Goal: Task Accomplishment & Management: Manage account settings

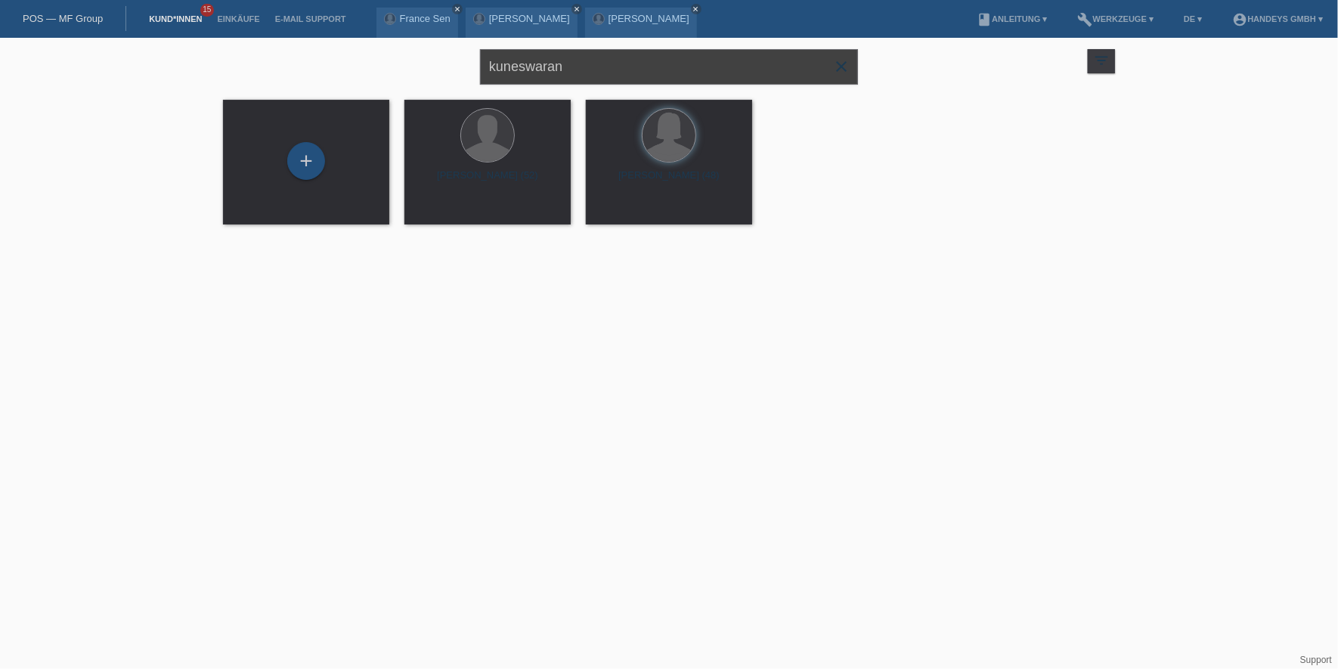
drag, startPoint x: 608, startPoint y: 60, endPoint x: 413, endPoint y: 51, distance: 195.3
click at [413, 51] on div "kuneswaran close filter_list view_module Alle Kund*innen anzeigen star Markiert…" at bounding box center [668, 65] width 907 height 54
type input "sarah"
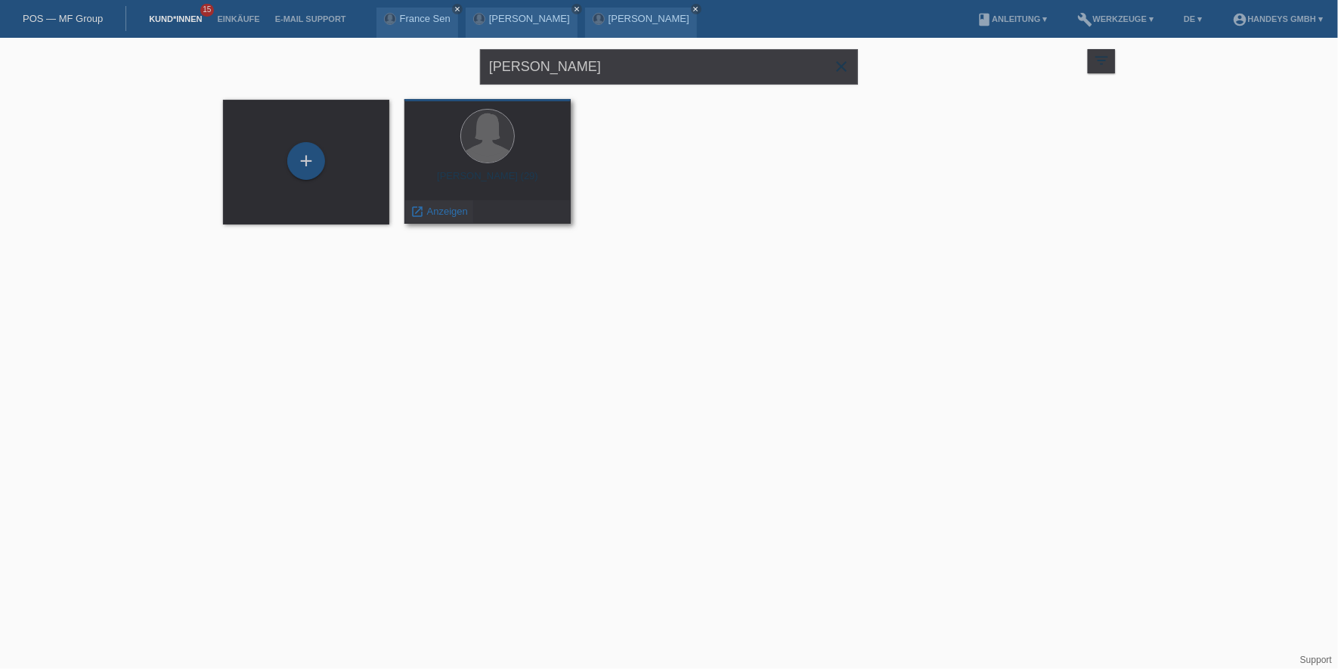
click at [429, 210] on span "Anzeigen" at bounding box center [447, 211] width 41 height 11
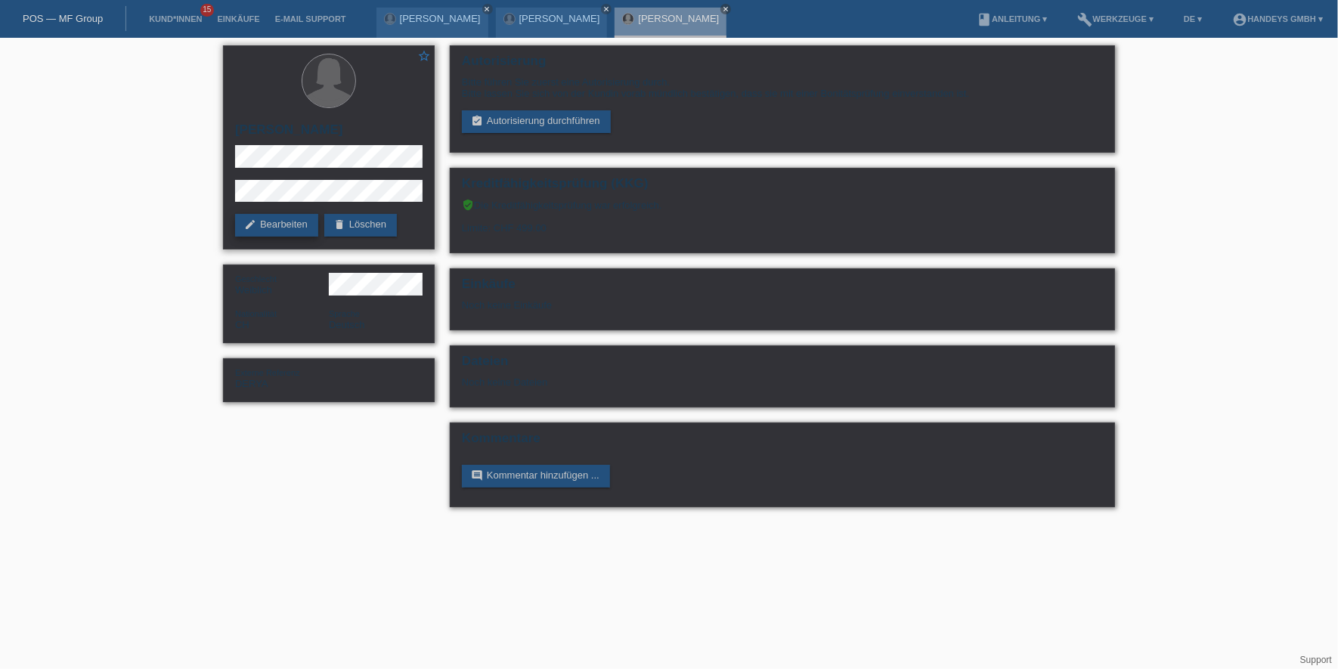
click at [251, 221] on icon "edit" at bounding box center [250, 225] width 12 height 12
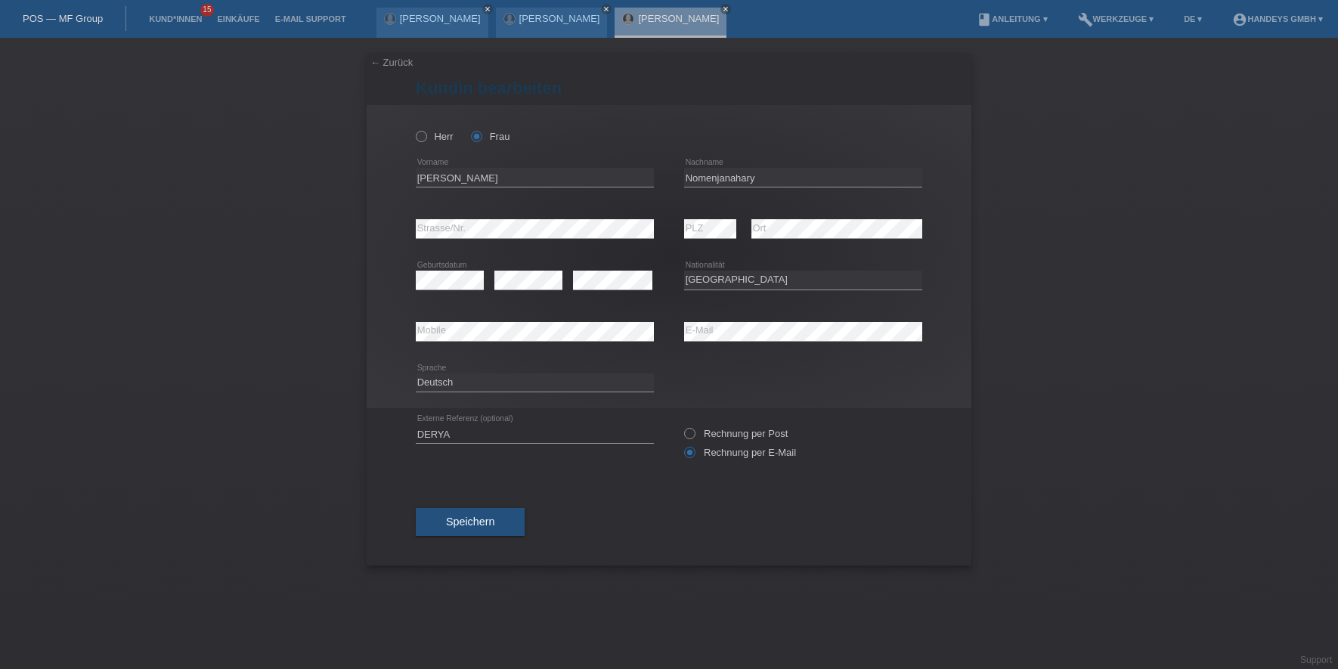
select select "CH"
click at [431, 173] on input "[PERSON_NAME]" at bounding box center [535, 177] width 238 height 19
click at [705, 173] on input "Nomenjanahary" at bounding box center [803, 177] width 238 height 19
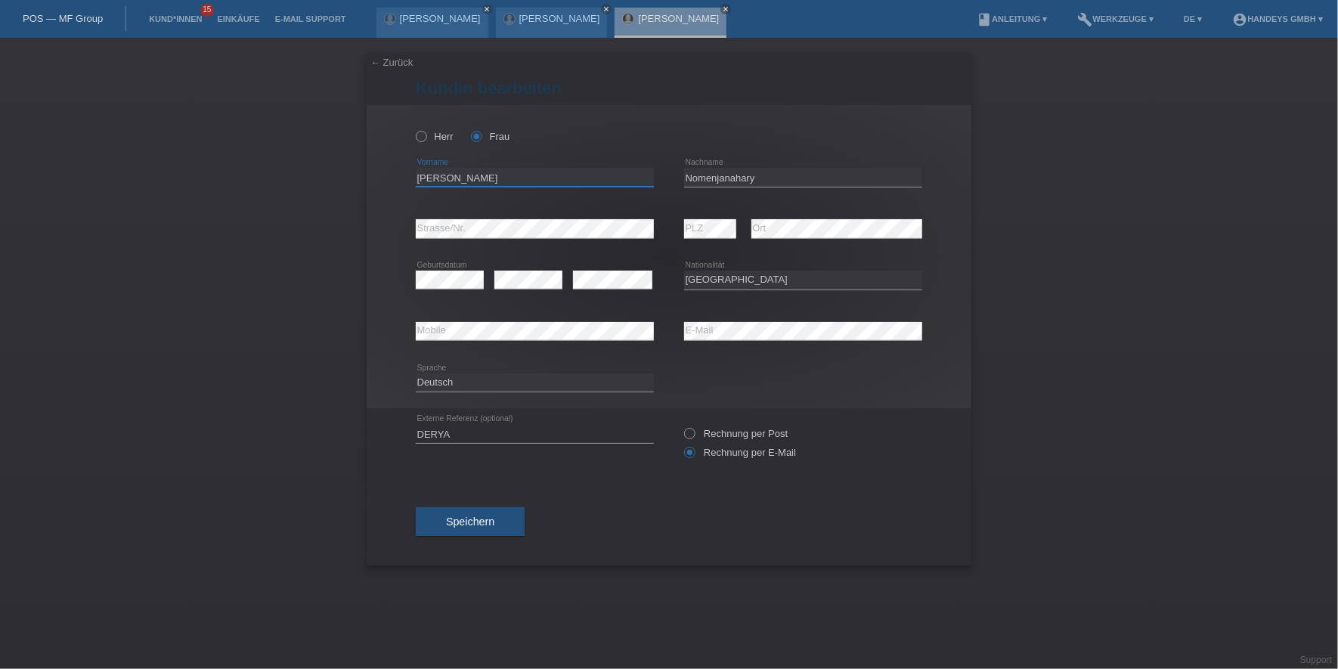
click at [436, 178] on input "[PERSON_NAME]" at bounding box center [535, 177] width 238 height 19
click at [729, 172] on input "Nomenjanahary" at bounding box center [803, 177] width 238 height 19
click at [624, 321] on div "error Mobile error E-Mail" at bounding box center [669, 331] width 507 height 51
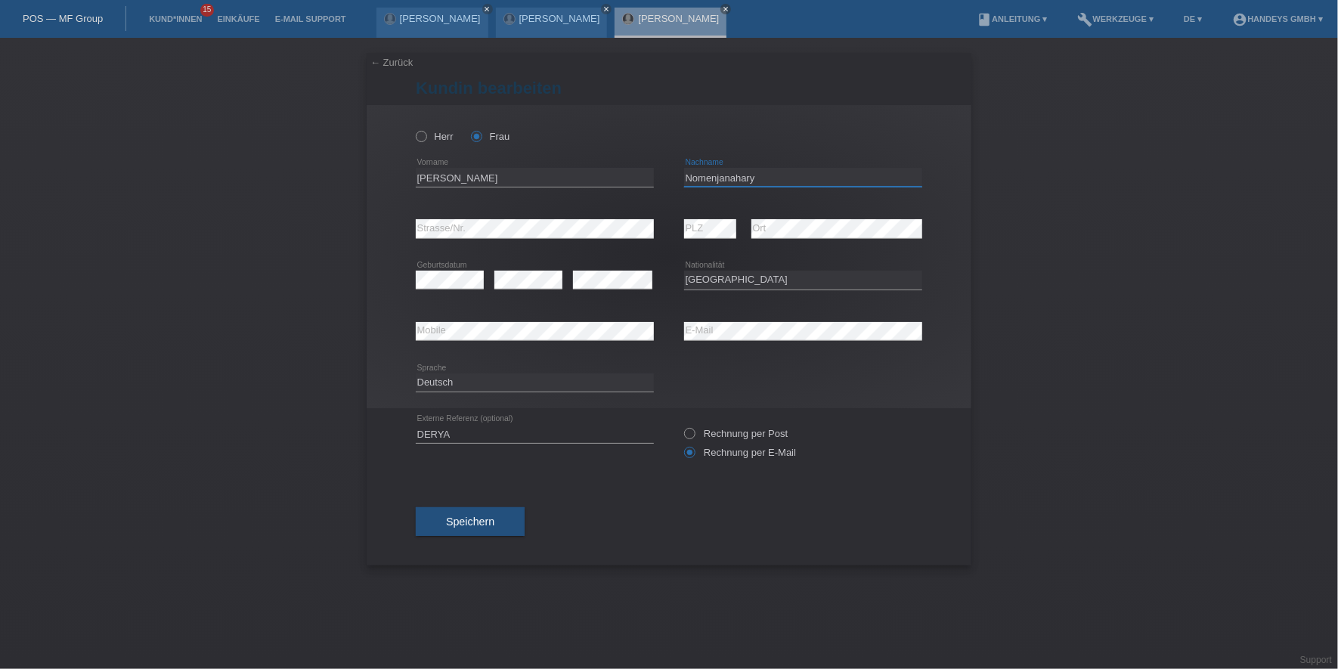
click at [705, 171] on input "Nomenjanahary" at bounding box center [803, 177] width 238 height 19
click at [608, 330] on div "error Mobile error E-Mail" at bounding box center [669, 331] width 507 height 51
click at [439, 340] on div "error Mobile" at bounding box center [535, 332] width 238 height 20
